Goal: Find contact information: Find contact information

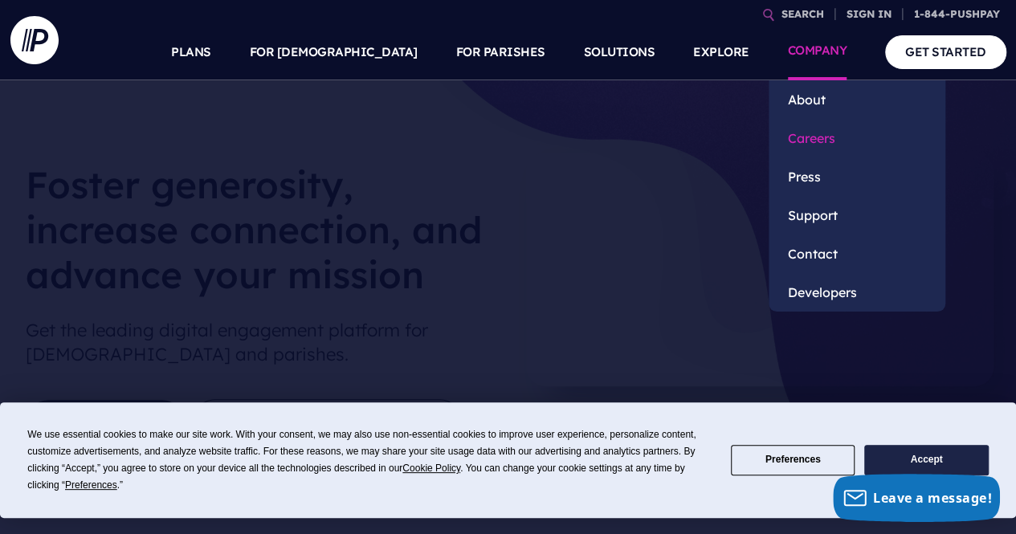
click at [811, 149] on link "Careers" at bounding box center [857, 138] width 177 height 39
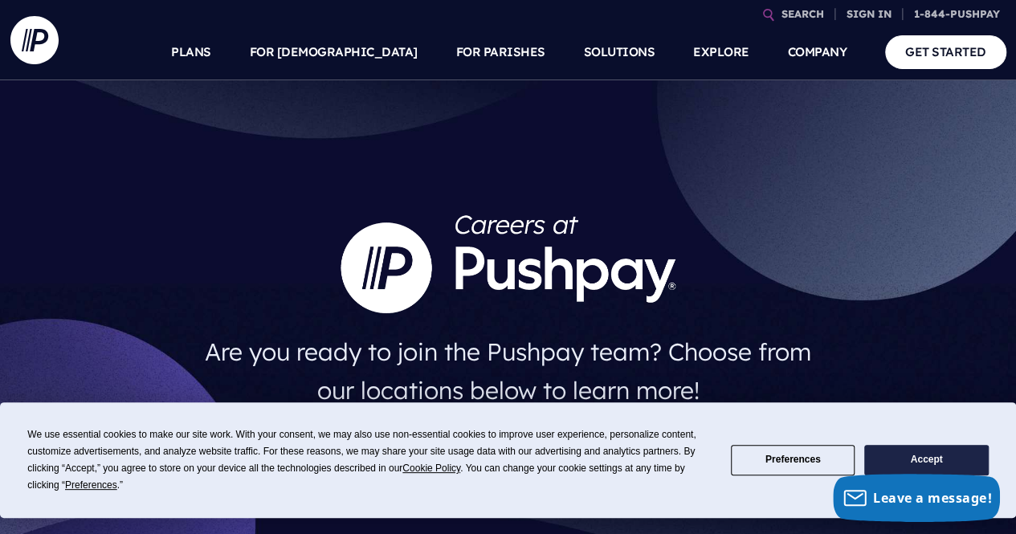
click at [936, 455] on button "Accept" at bounding box center [926, 460] width 124 height 31
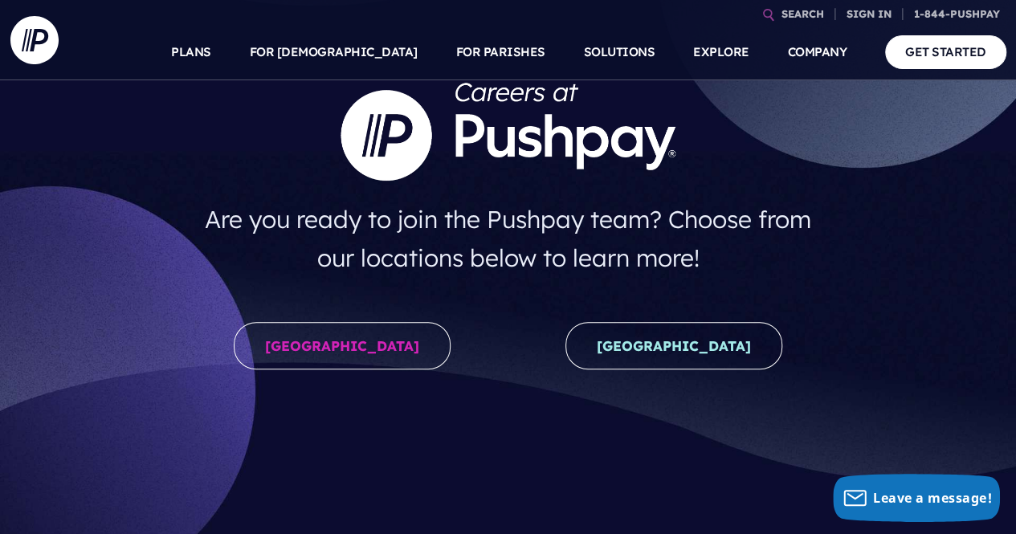
scroll to position [133, 0]
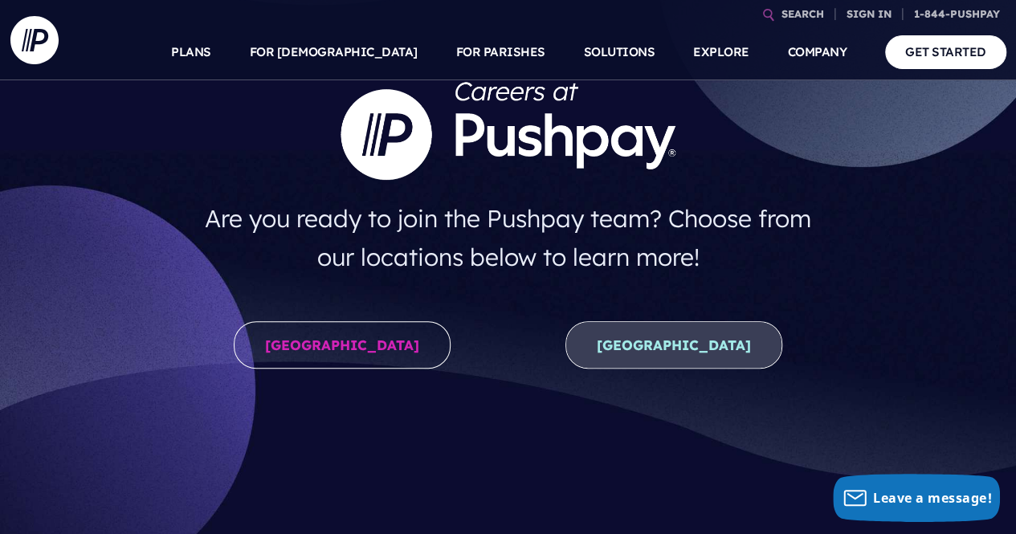
click at [619, 349] on link "New Zealand" at bounding box center [673, 344] width 217 height 47
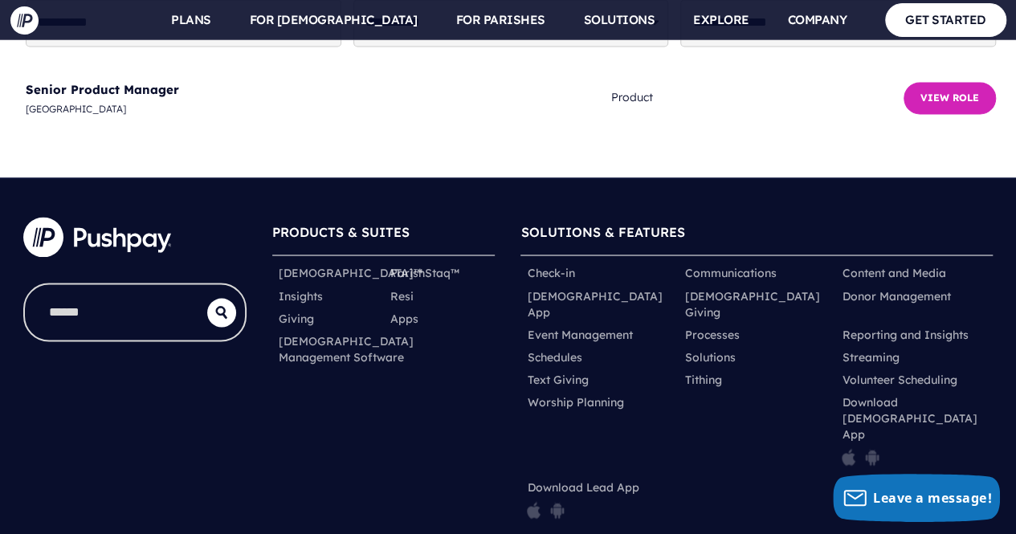
scroll to position [4329, 0]
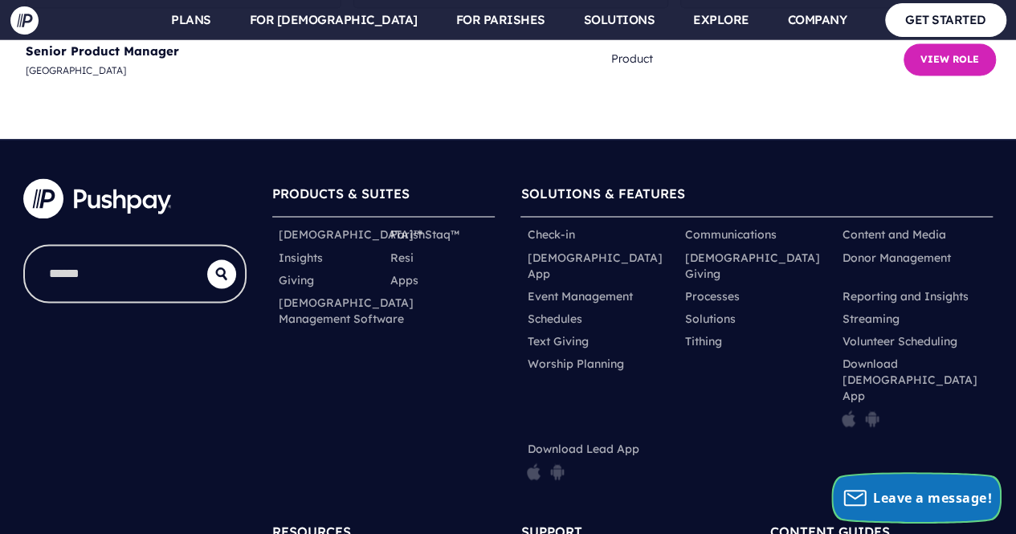
click at [901, 505] on span "Leave a message!" at bounding box center [932, 498] width 119 height 18
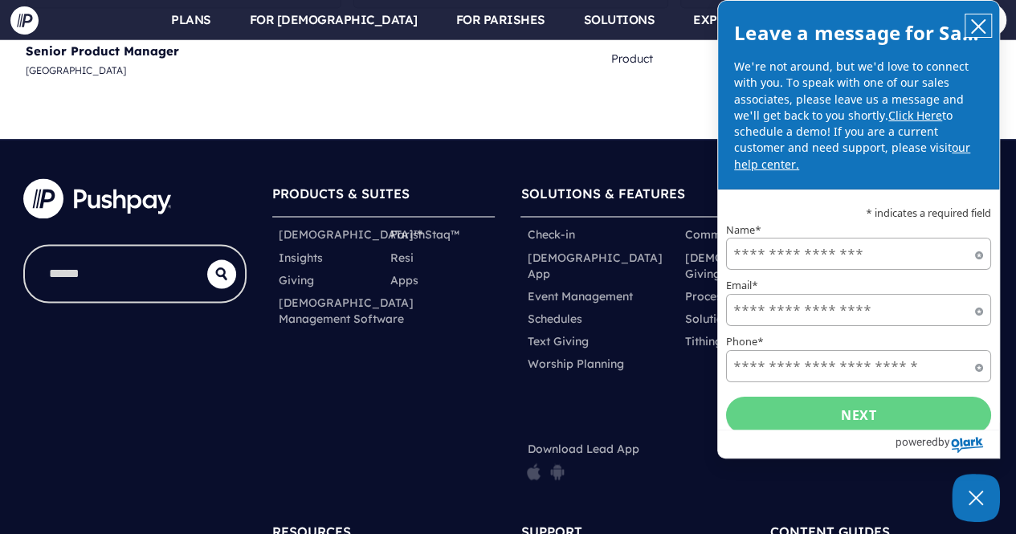
click at [973, 27] on icon "close chatbox" at bounding box center [978, 26] width 16 height 16
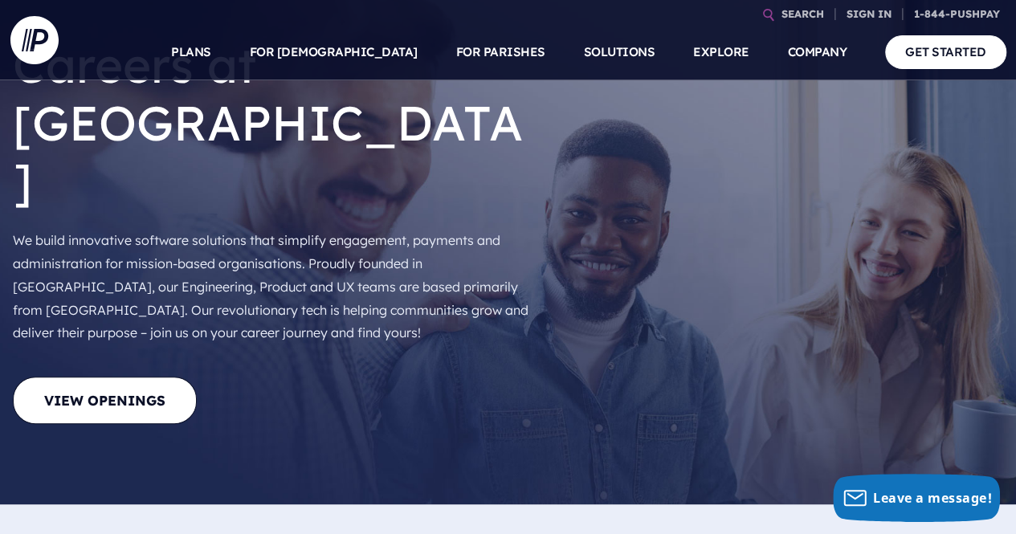
scroll to position [0, 0]
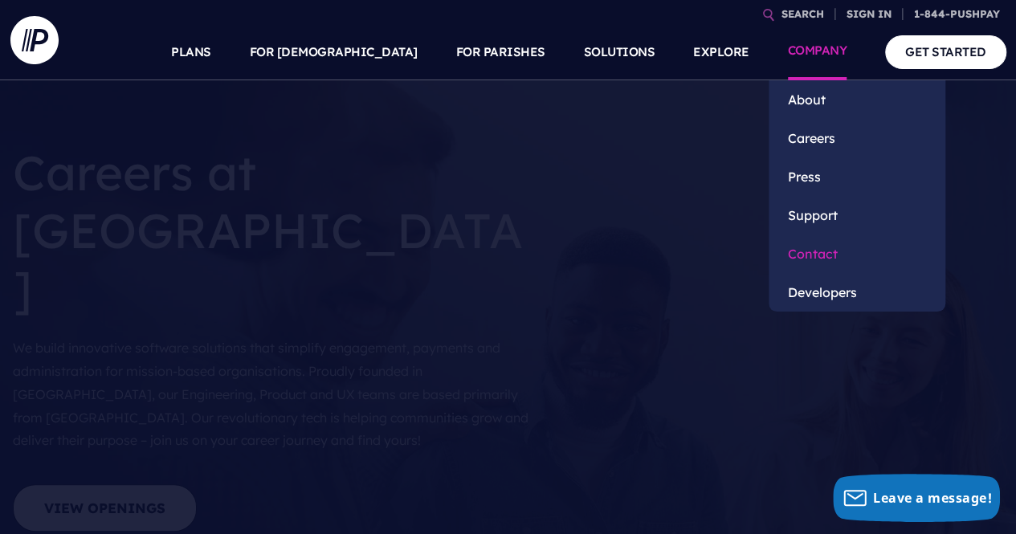
click at [818, 250] on link "Contact" at bounding box center [857, 253] width 177 height 39
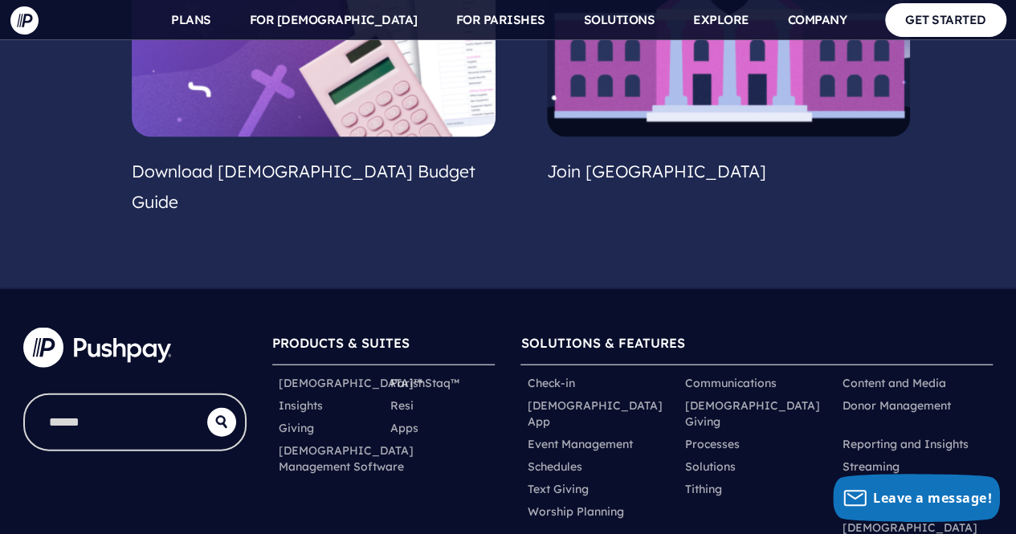
scroll to position [1632, 0]
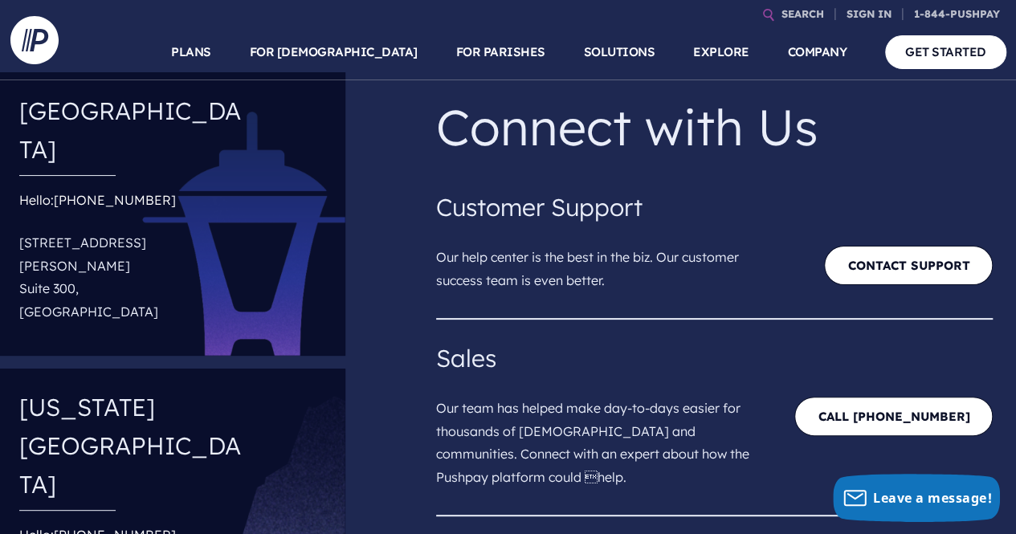
scroll to position [78, 0]
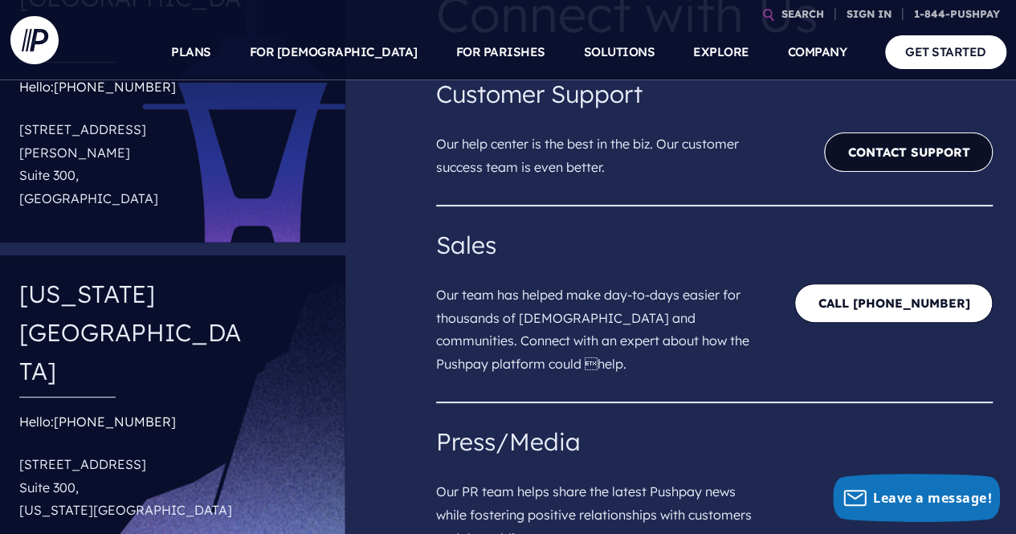
scroll to position [185, 0]
click at [903, 166] on link "Contact Support" at bounding box center [908, 152] width 169 height 39
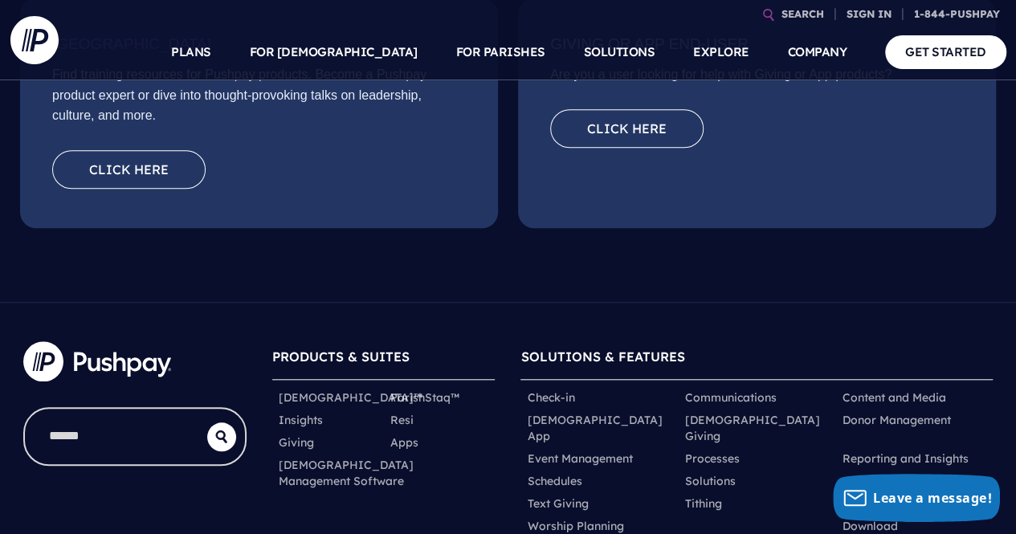
scroll to position [480, 0]
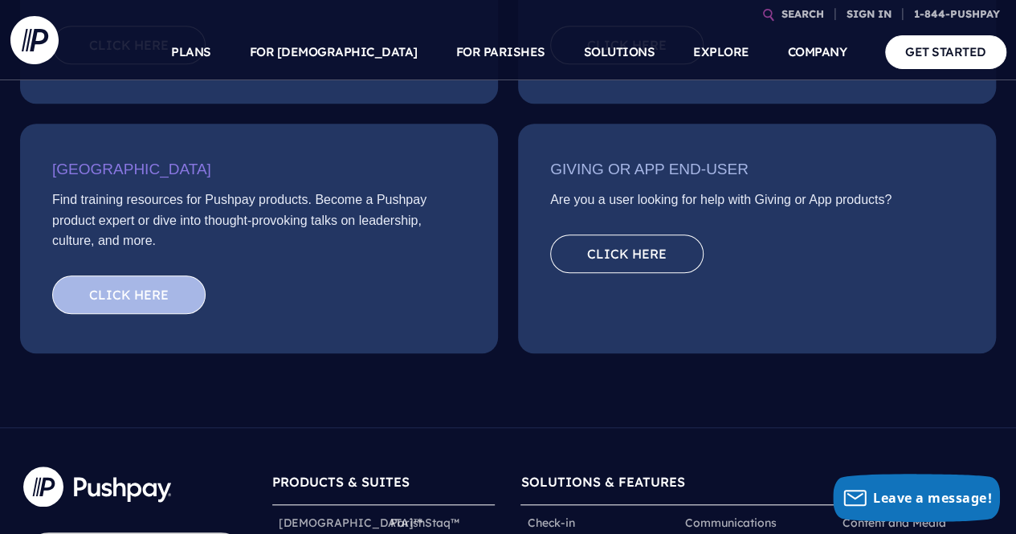
click at [140, 296] on link "Click here" at bounding box center [128, 294] width 153 height 39
